Goal: Use online tool/utility: Use online tool/utility

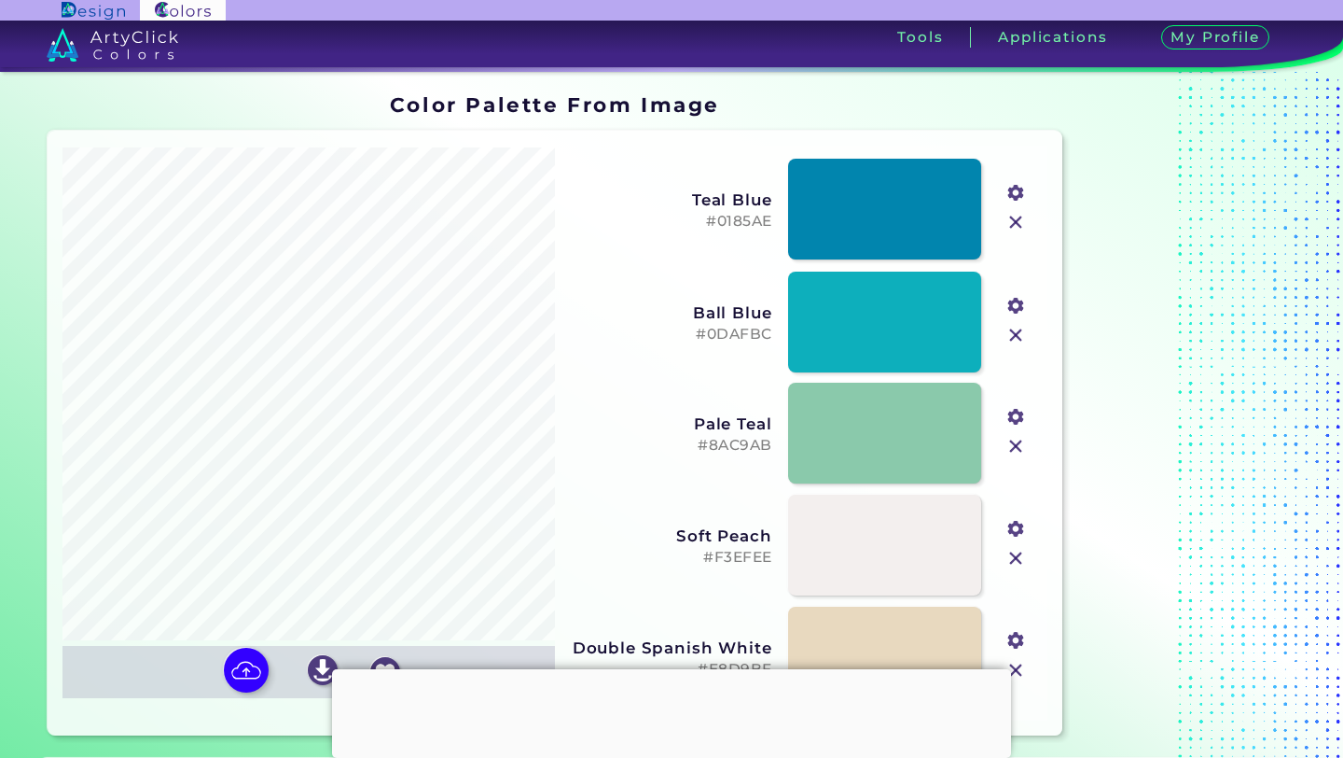
click at [598, 364] on div "Ball Blue #0DAFBC #0dafbc" at bounding box center [802, 322] width 478 height 112
click at [669, 669] on div at bounding box center [671, 669] width 679 height 0
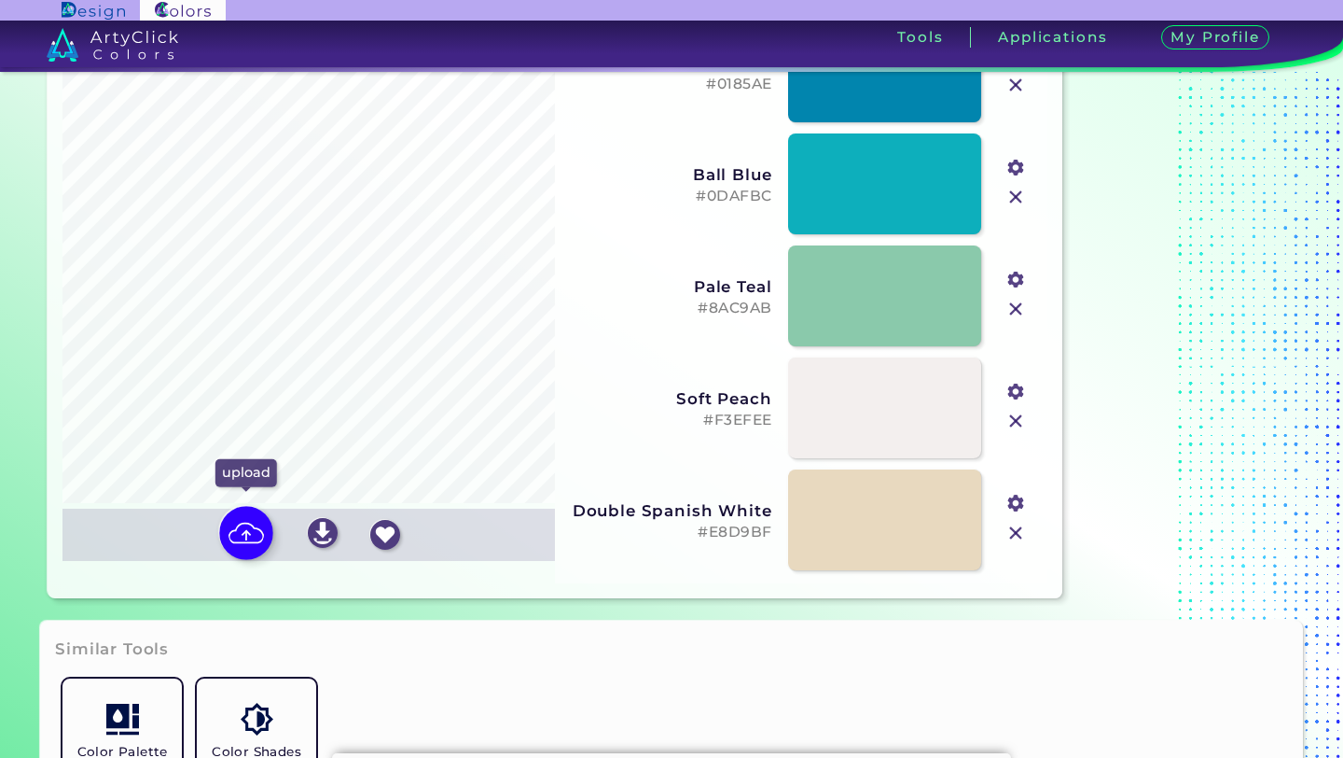
scroll to position [245, 0]
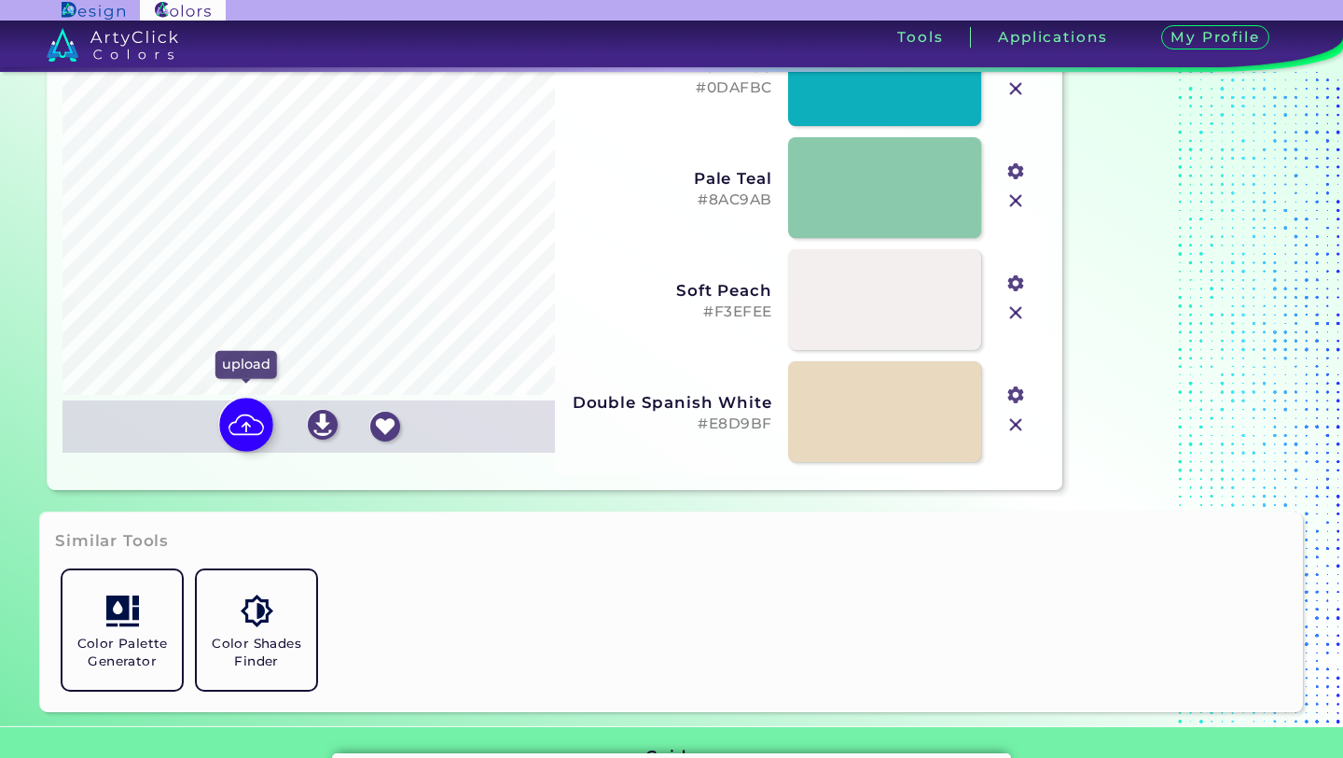
click at [237, 418] on img at bounding box center [246, 424] width 54 height 54
click at [0, 0] on input "file" at bounding box center [0, 0] width 0 height 0
type input "#af5813"
type input "#7d1606"
type input "#89a269"
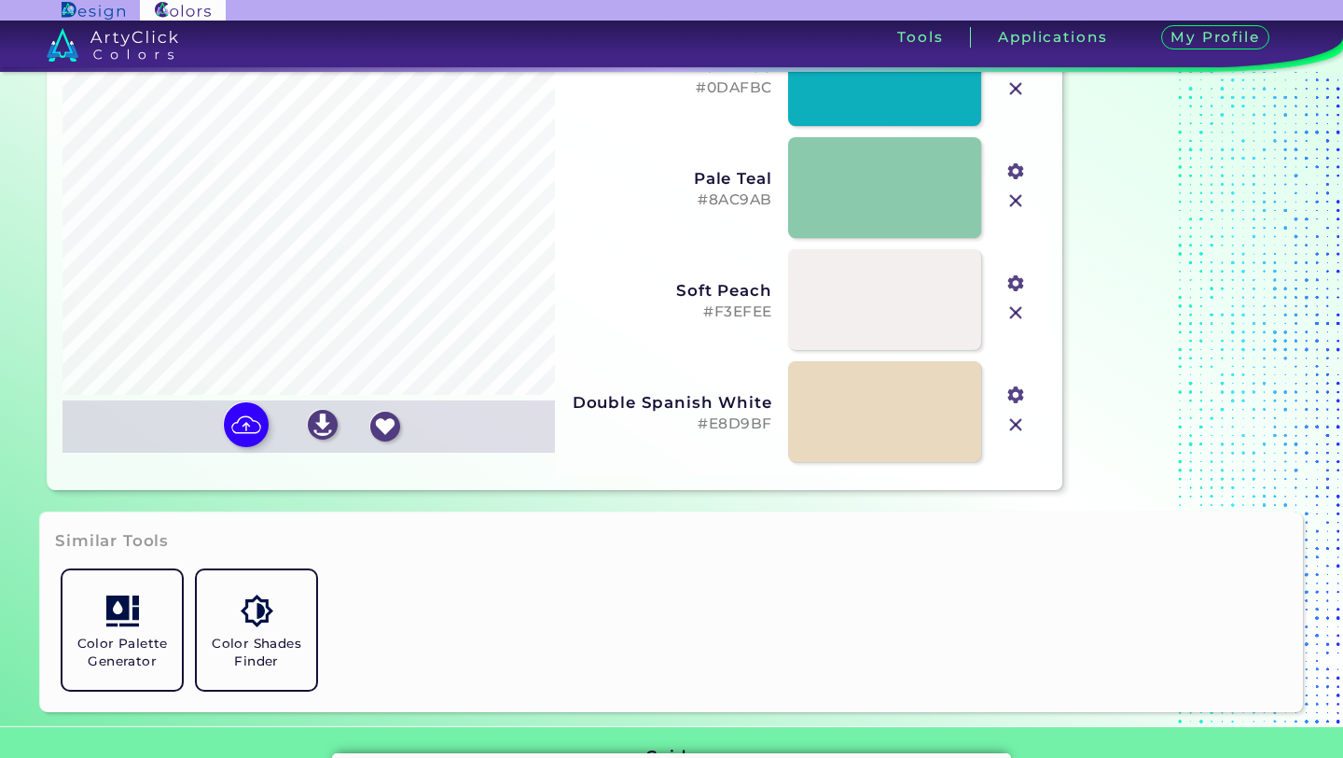
type input "#a9c4b2"
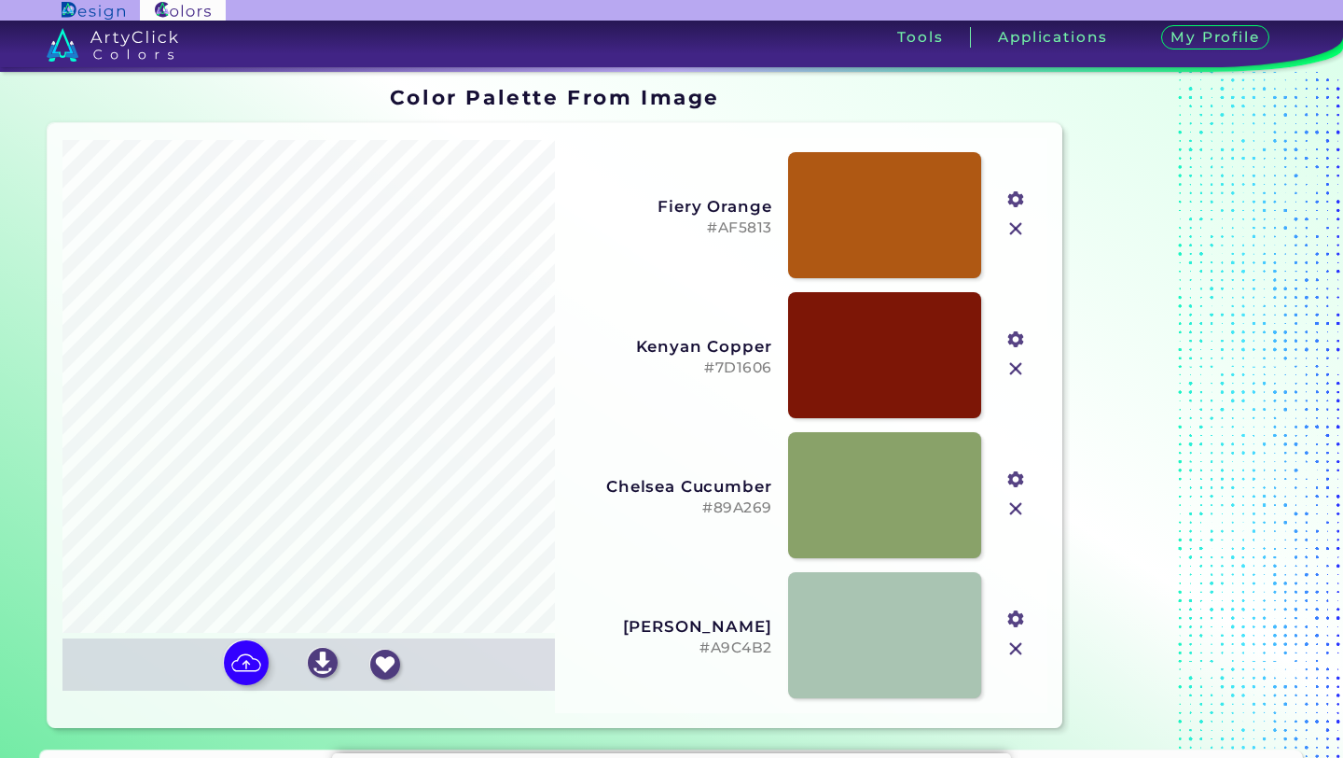
scroll to position [0, 0]
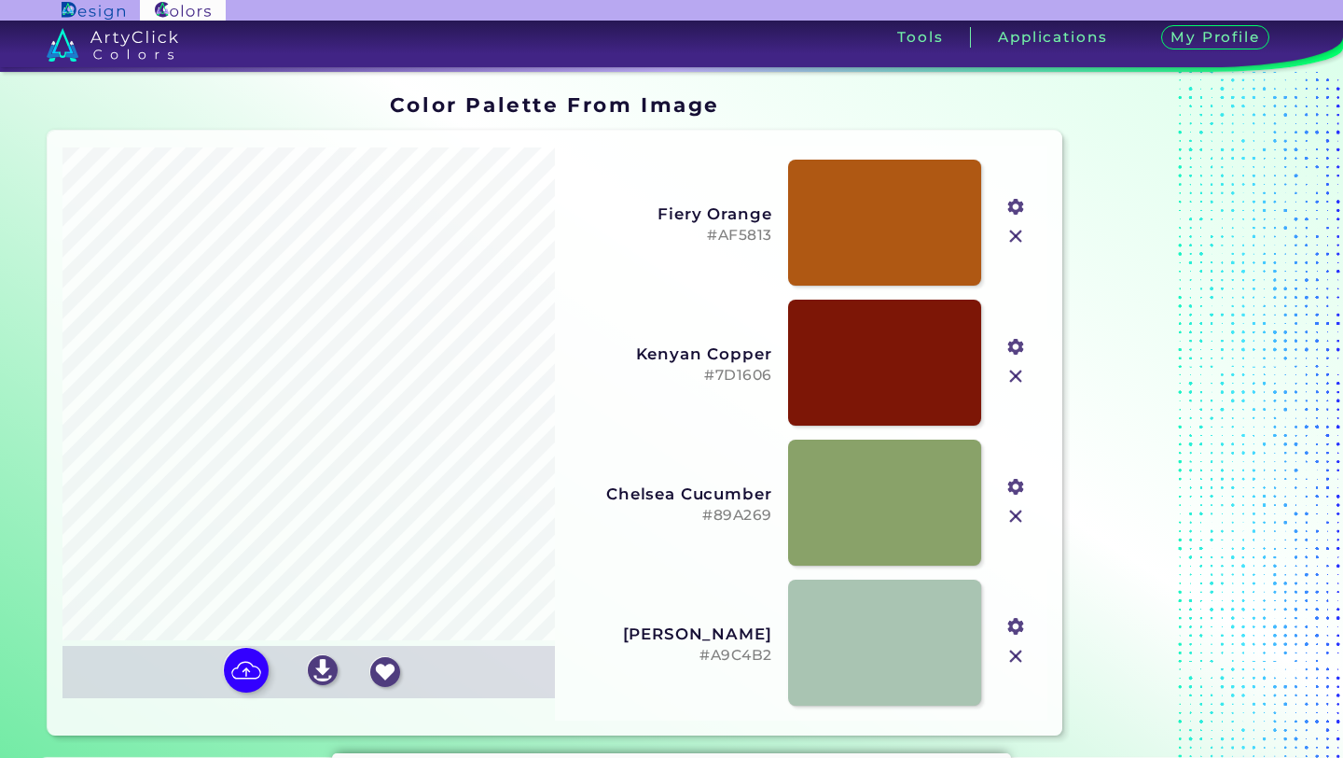
click at [1014, 207] on input "#af5813" at bounding box center [1014, 204] width 23 height 23
type input "#d8700b"
click at [1022, 168] on div "#d8700b" at bounding box center [1017, 223] width 48 height 140
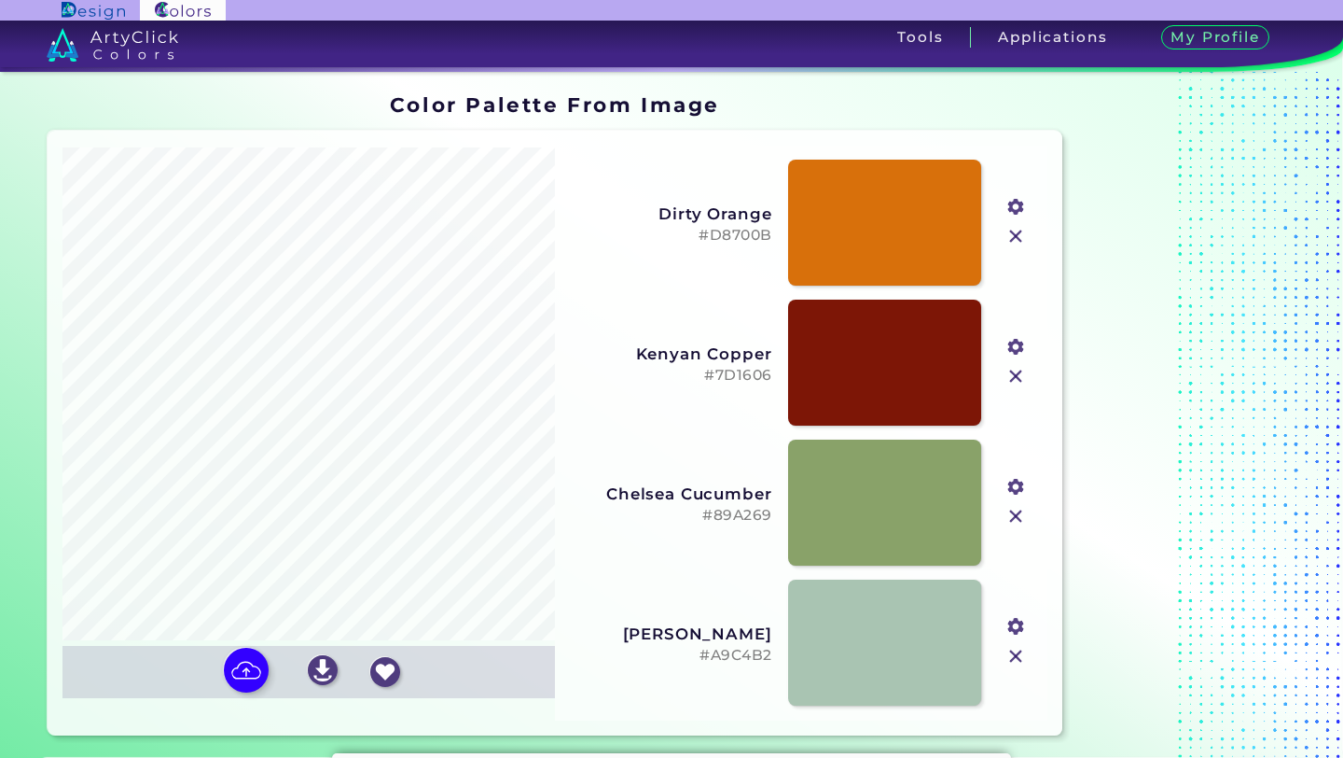
click at [1011, 348] on input "#7d1606" at bounding box center [1014, 344] width 23 height 23
click at [1026, 295] on div "#ca7413" at bounding box center [1017, 363] width 48 height 140
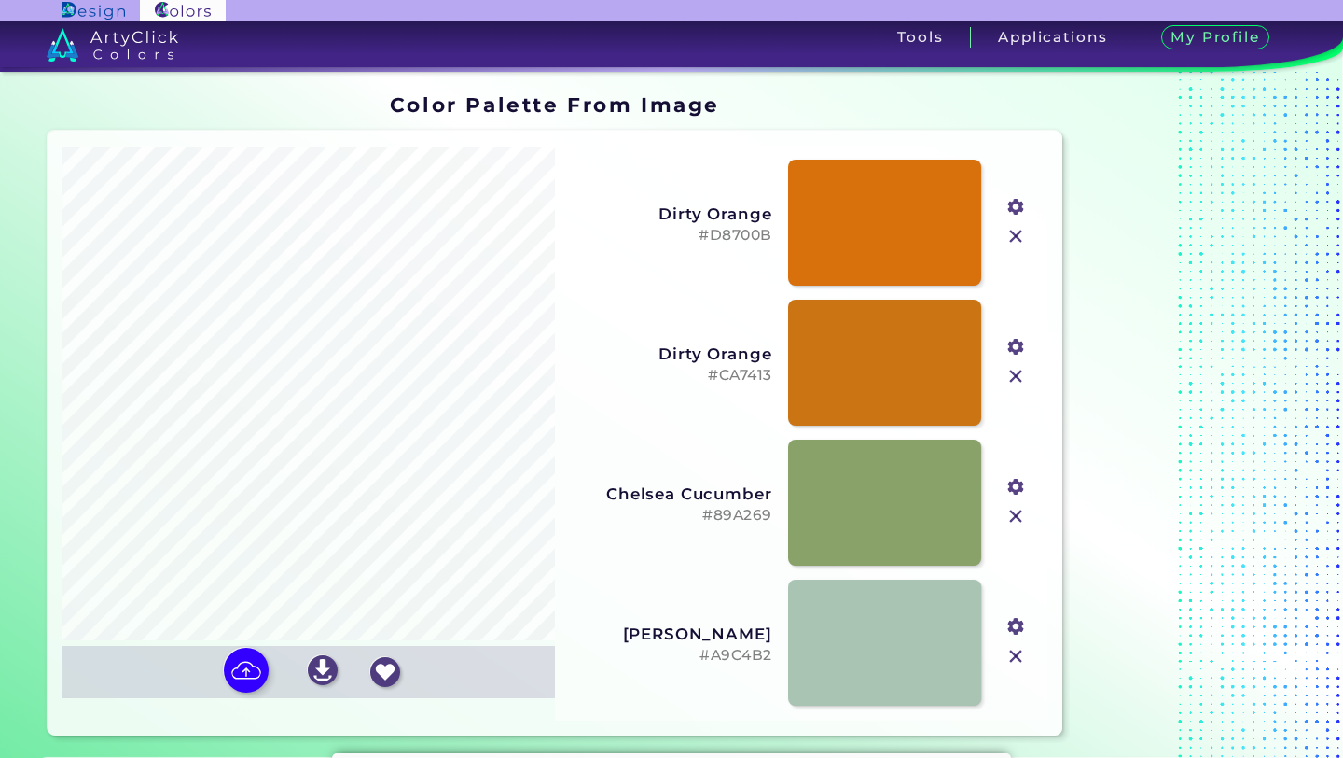
click at [1022, 349] on input "#ca7413" at bounding box center [1014, 344] width 23 height 23
click at [1041, 304] on div "Oops - something went wrong. Please try again. Reordering Off Dirty Orange #D87…" at bounding box center [801, 433] width 493 height 575
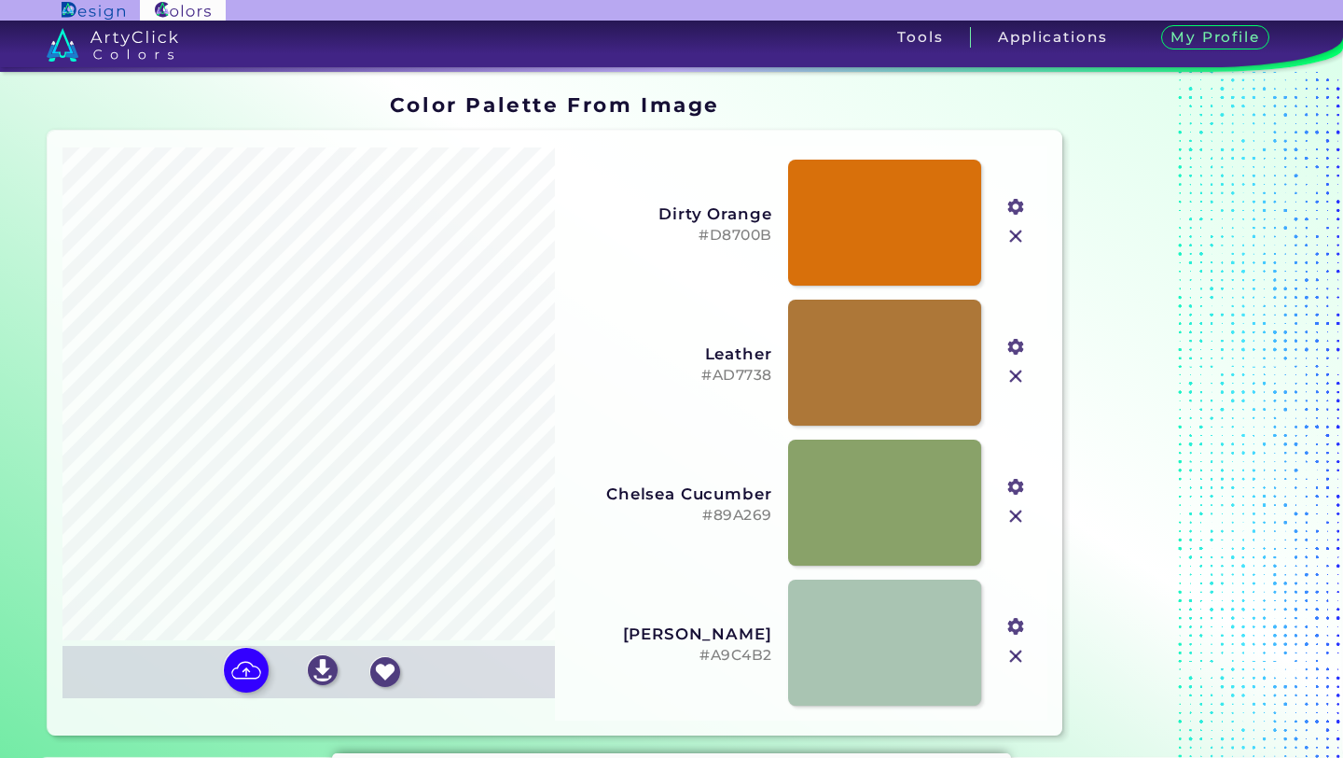
click at [1012, 346] on input "#ad7738" at bounding box center [1014, 344] width 23 height 23
type input "#eca351"
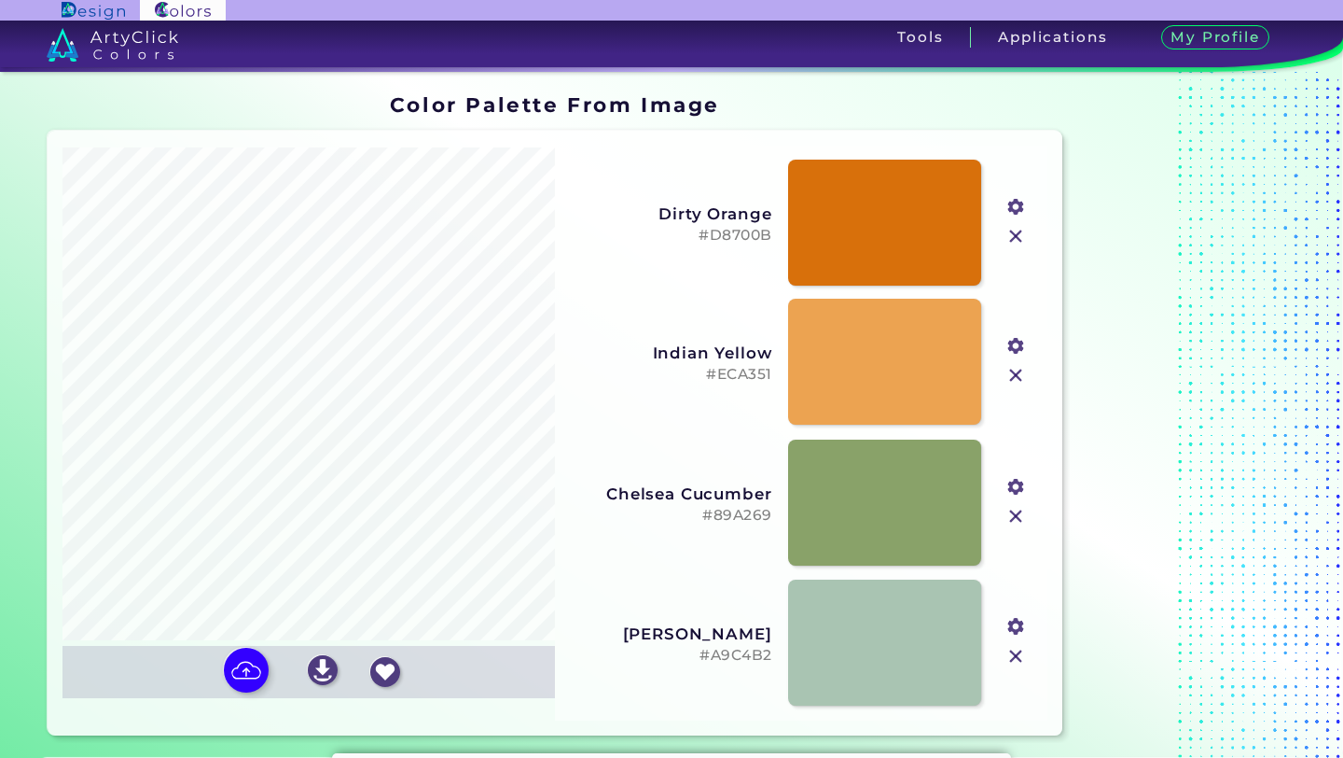
click at [1036, 309] on div "#eca351" at bounding box center [1017, 362] width 48 height 140
click at [1014, 489] on input "#89a269" at bounding box center [1014, 484] width 23 height 23
click at [1039, 467] on div "#252d1a" at bounding box center [1017, 503] width 48 height 140
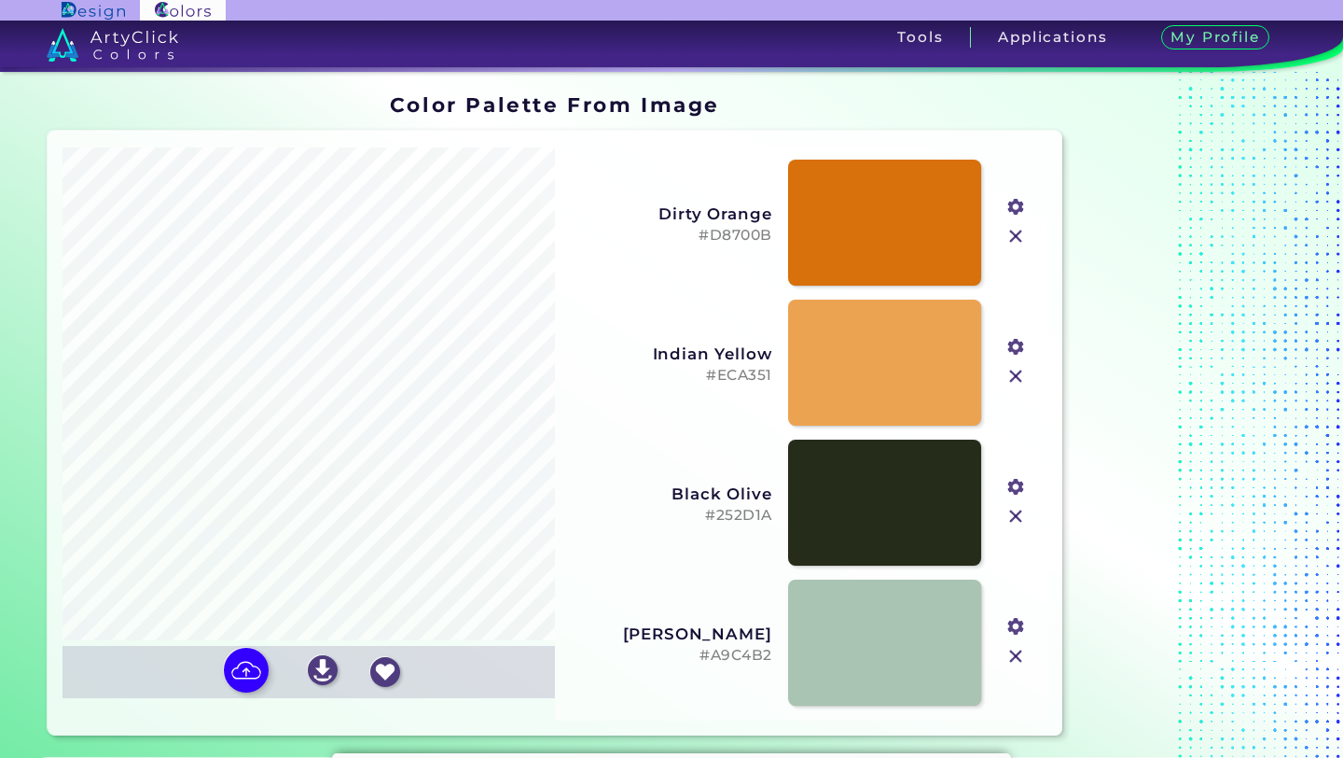
click at [1017, 487] on input "#252d1a" at bounding box center [1014, 484] width 23 height 23
type input "#5b723c"
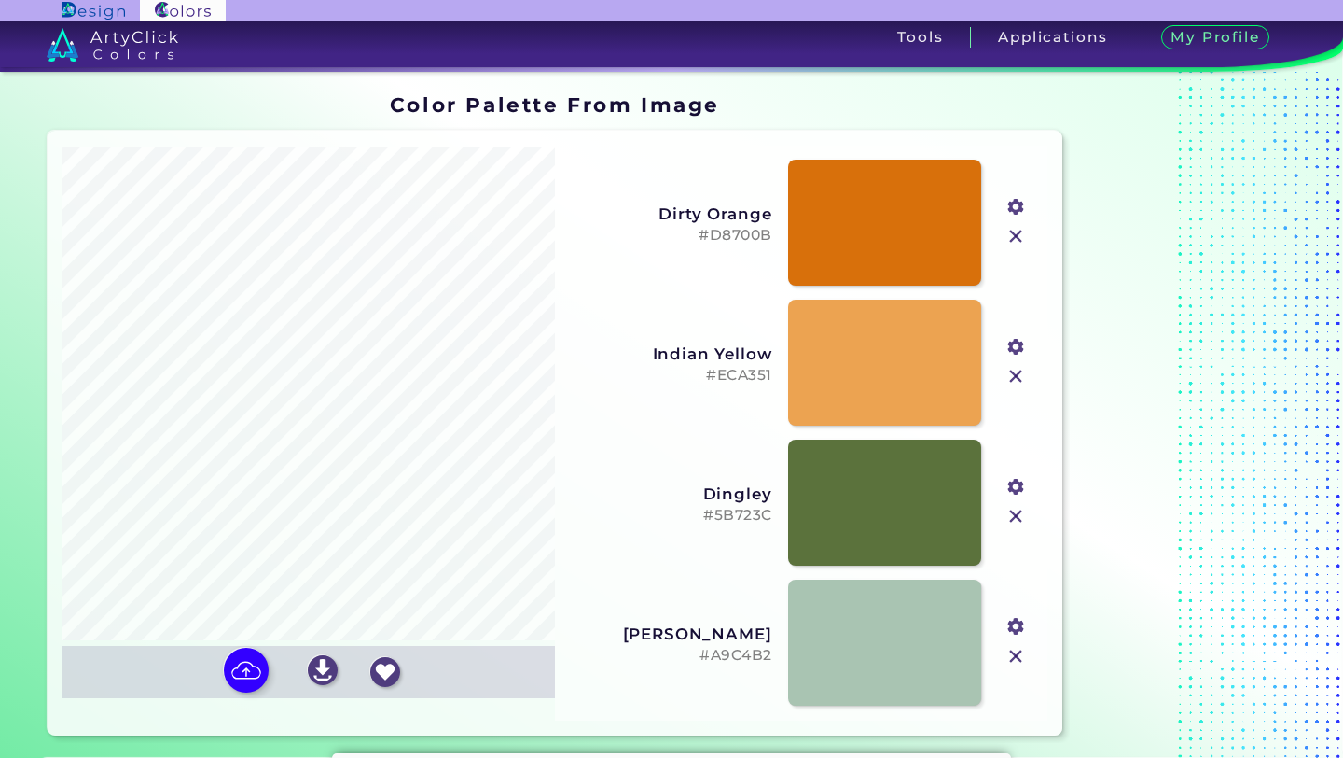
click at [0, 0] on input "file" at bounding box center [0, 0] width 0 height 0
click at [1017, 481] on input "#5b723c" at bounding box center [1014, 484] width 23 height 23
click at [890, 633] on link at bounding box center [884, 642] width 195 height 127
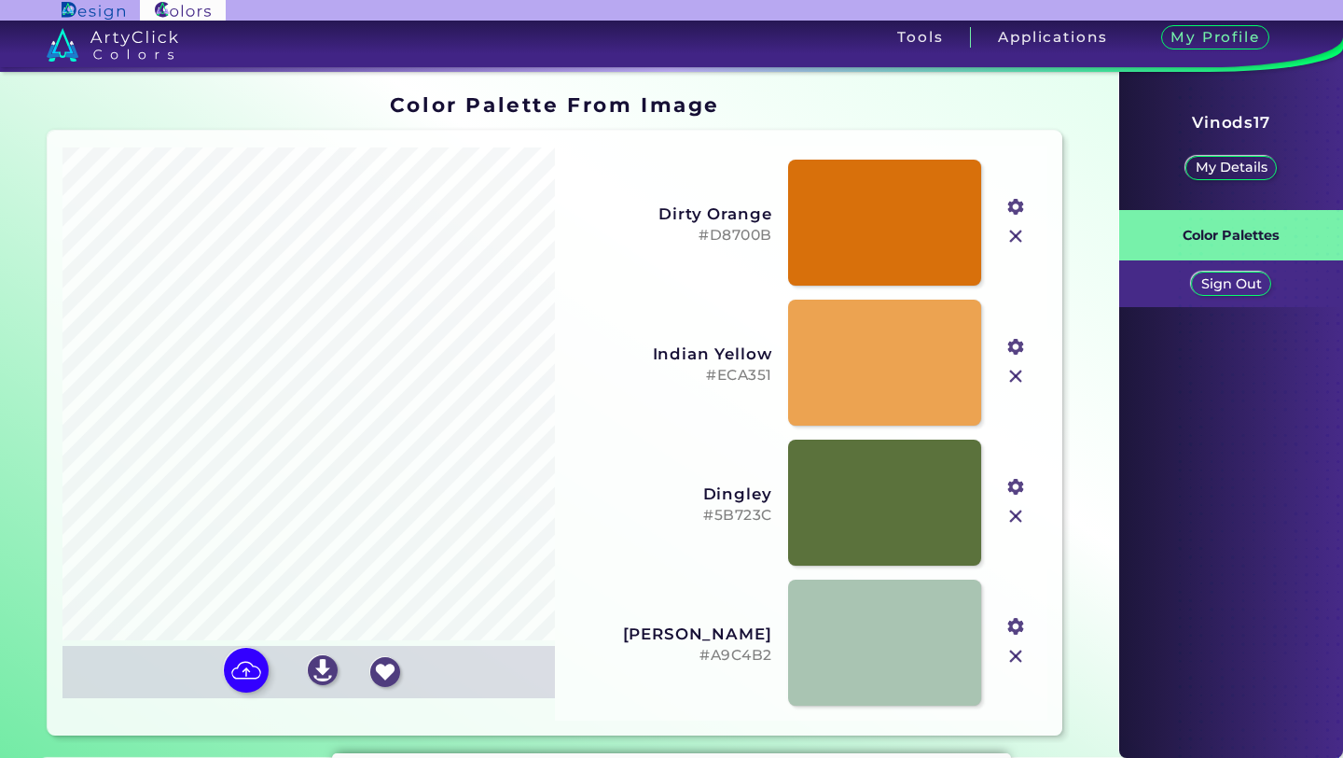
click at [1016, 628] on input "#a9c4b2" at bounding box center [1014, 624] width 23 height 23
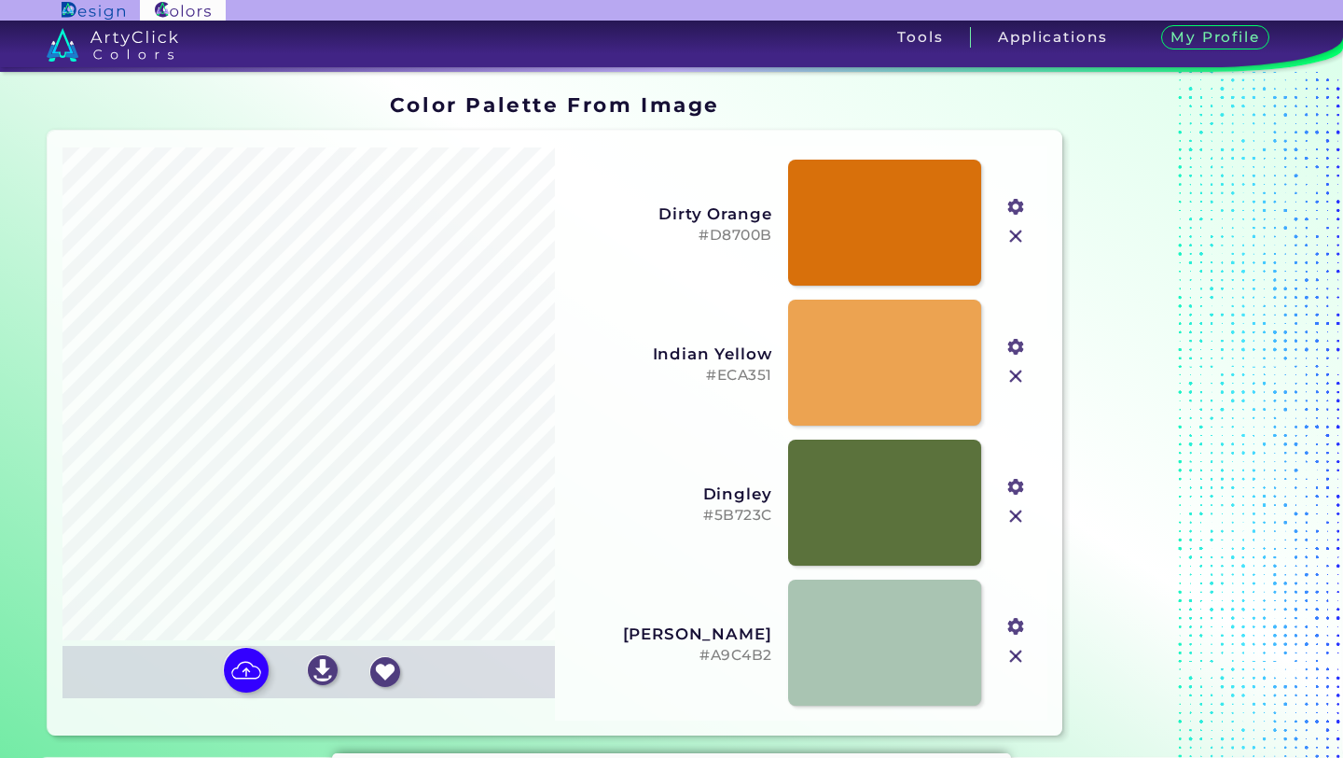
type input "#59c445"
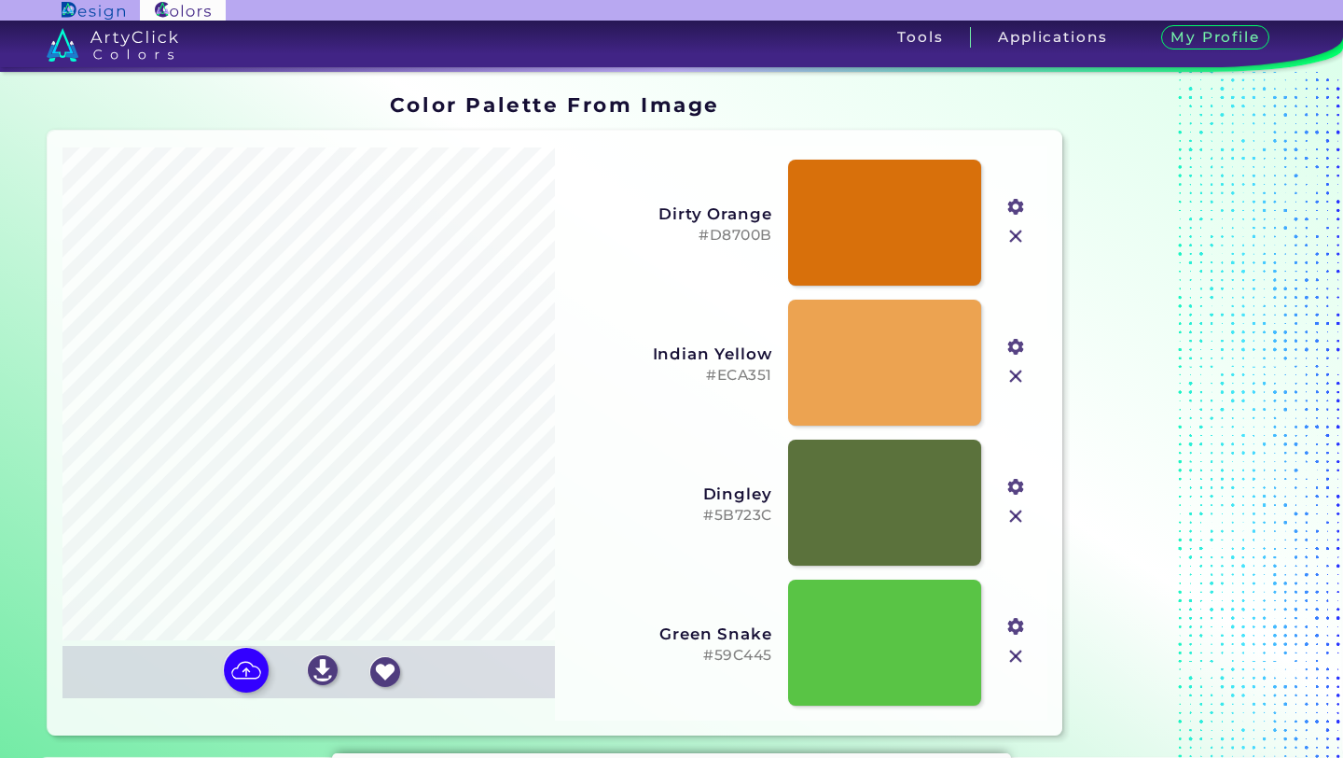
click at [740, 373] on h5 "#ECA351" at bounding box center [670, 376] width 204 height 18
